Goal: Task Accomplishment & Management: Complete application form

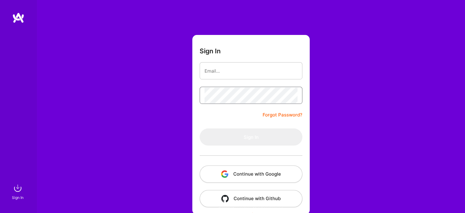
scroll to position [17, 0]
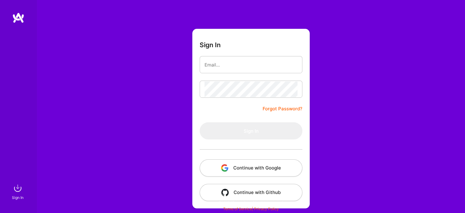
click at [253, 169] on button "Continue with Google" at bounding box center [251, 167] width 103 height 17
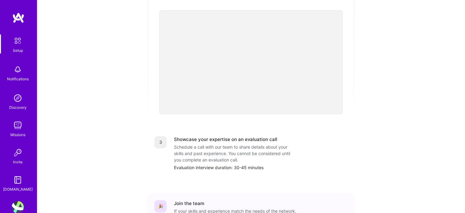
scroll to position [232, 0]
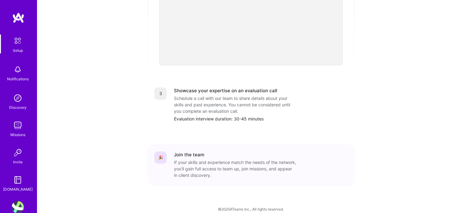
click at [184, 159] on div "If your skills and experience match the needs of the network, you’ll gain full …" at bounding box center [235, 168] width 122 height 19
click at [160, 151] on div "🎉" at bounding box center [161, 157] width 12 height 12
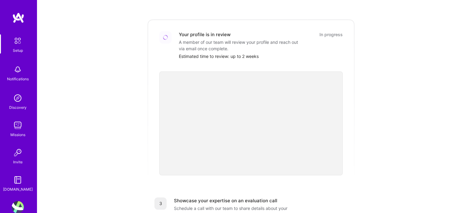
scroll to position [0, 0]
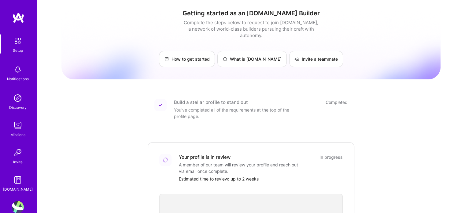
click at [18, 39] on img at bounding box center [17, 40] width 13 height 13
click at [13, 42] on img at bounding box center [17, 40] width 13 height 13
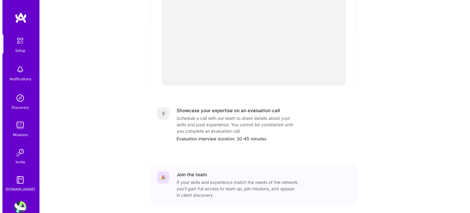
scroll to position [202, 0]
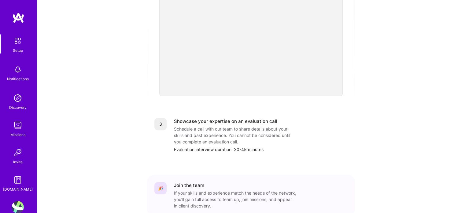
click at [16, 46] on img at bounding box center [17, 40] width 13 height 13
click at [17, 72] on img at bounding box center [18, 69] width 12 height 12
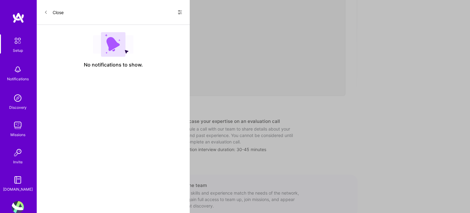
click at [112, 48] on img at bounding box center [113, 44] width 40 height 24
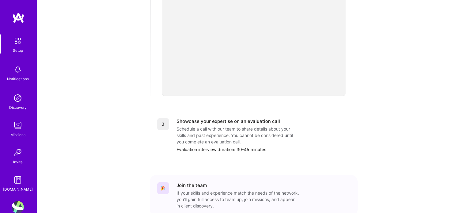
click at [14, 124] on img at bounding box center [18, 125] width 12 height 12
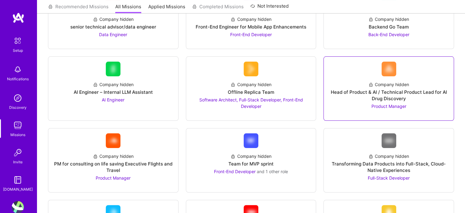
scroll to position [122, 0]
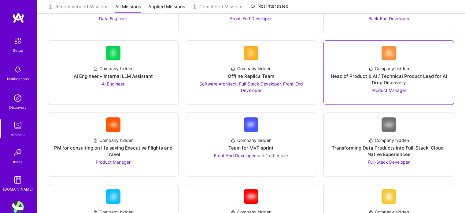
click at [397, 75] on div "Head of Product & AI / Technical Product Lead for AI Drug Discovery" at bounding box center [389, 79] width 120 height 13
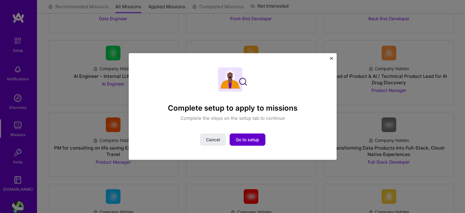
click at [245, 140] on span "Go to setup" at bounding box center [248, 139] width 24 height 6
